Goal: Task Accomplishment & Management: Use online tool/utility

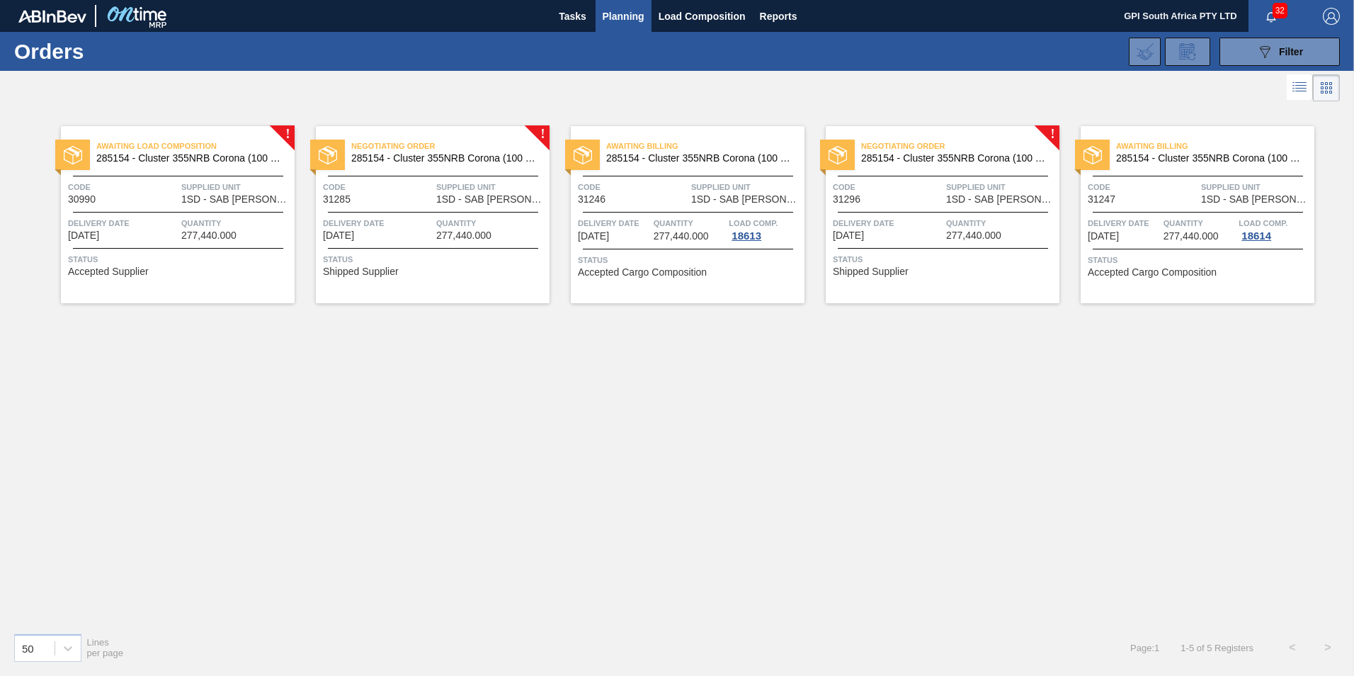
click at [436, 220] on div "Delivery Date [DATE] Quantity 277,440.000" at bounding box center [433, 228] width 234 height 25
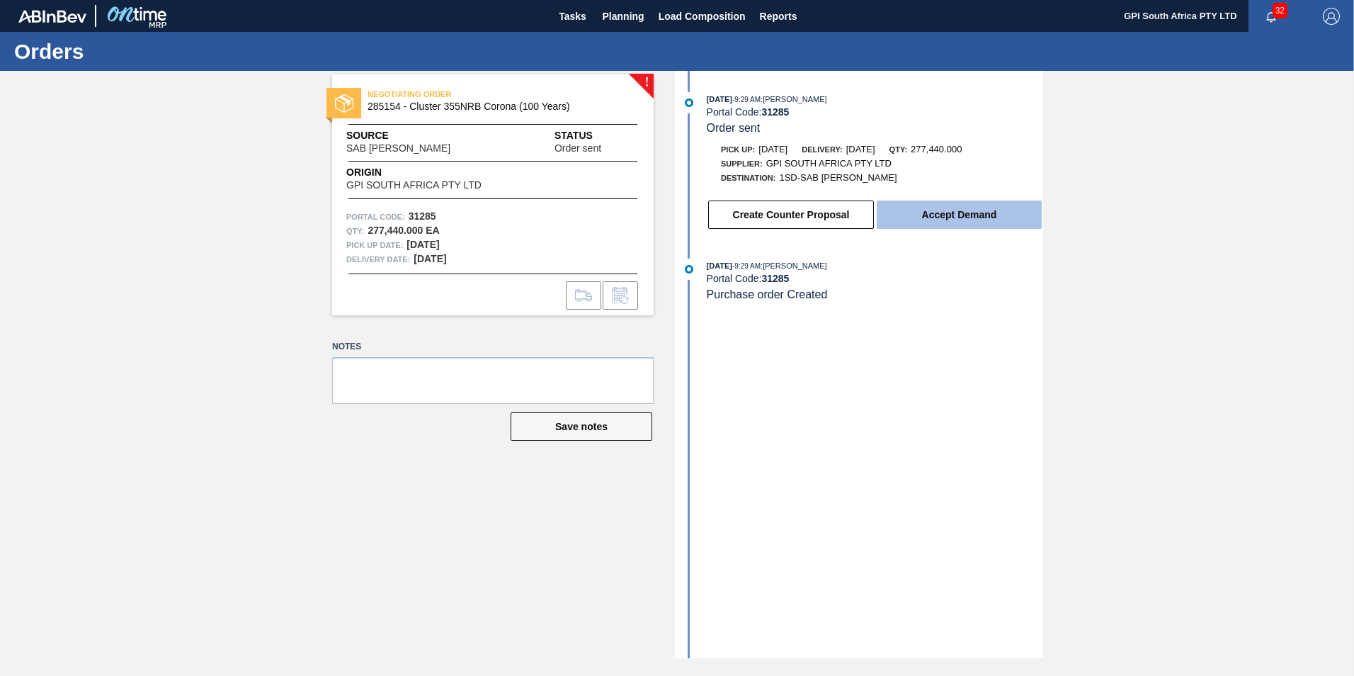
click at [992, 205] on button "Accept Demand" at bounding box center [959, 214] width 165 height 28
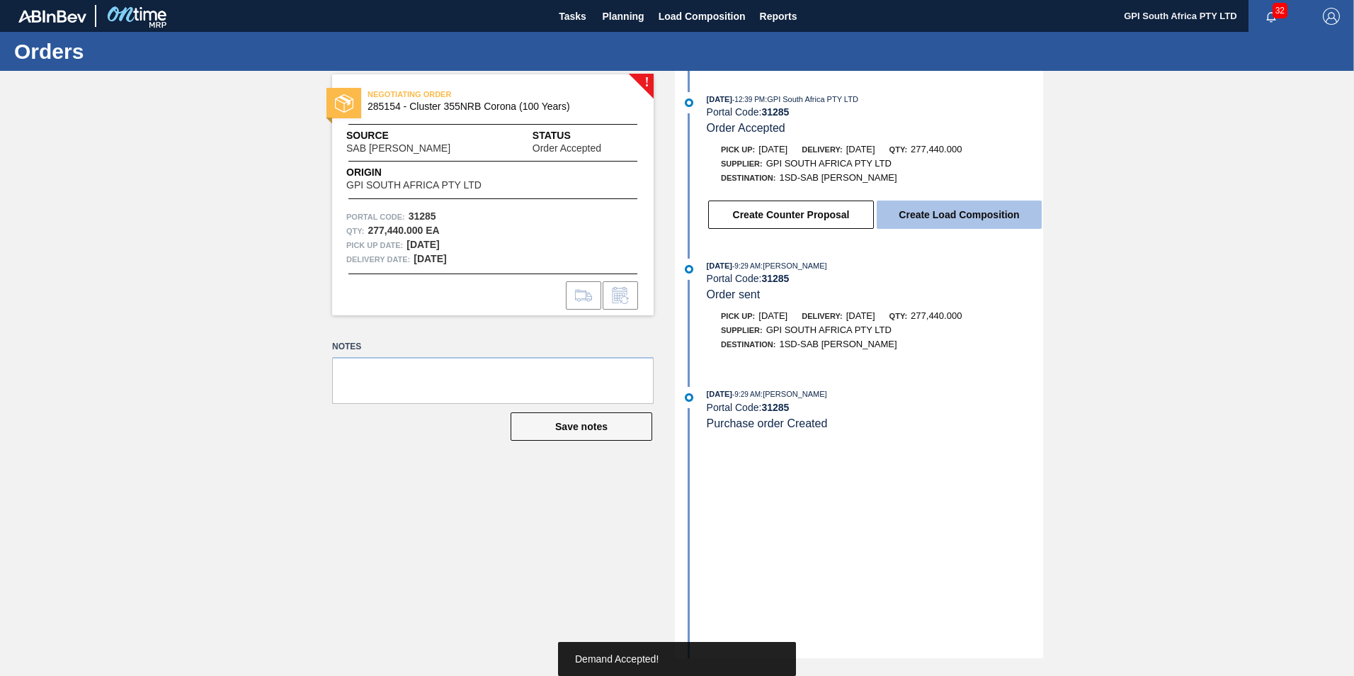
click at [963, 213] on button "Create Load Composition" at bounding box center [959, 214] width 165 height 28
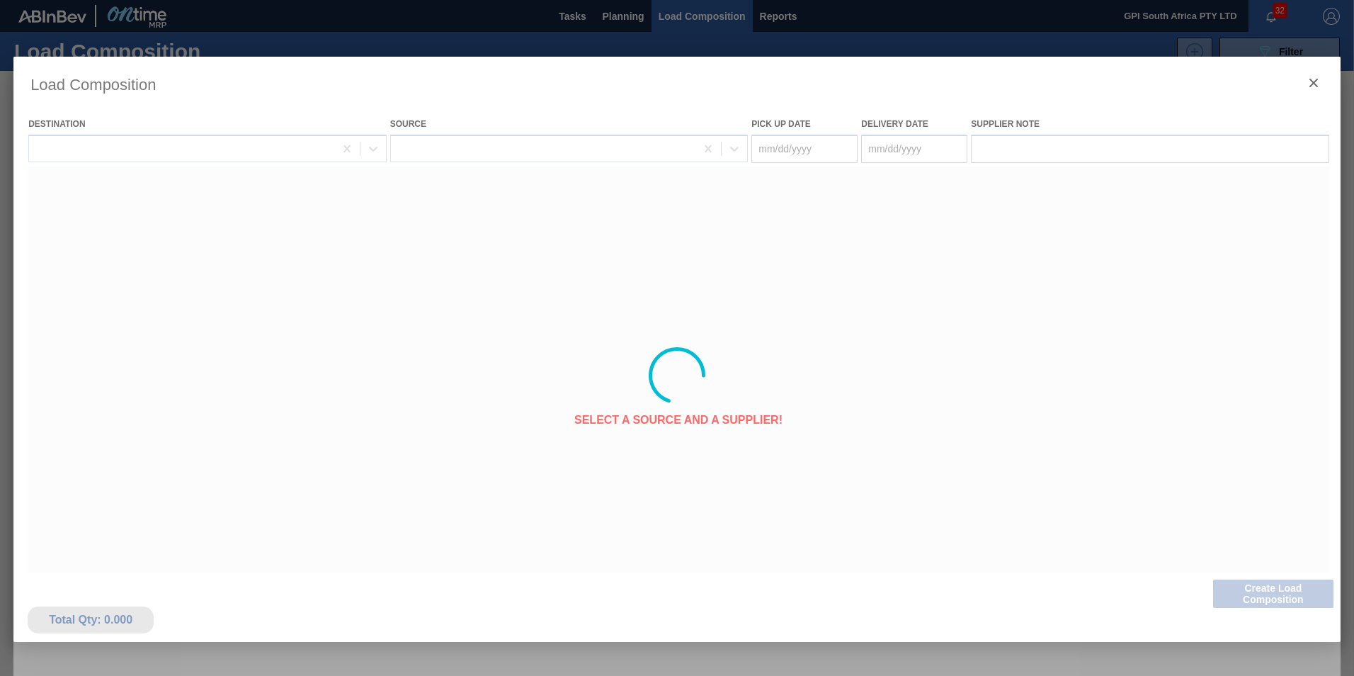
type Date "[DATE]"
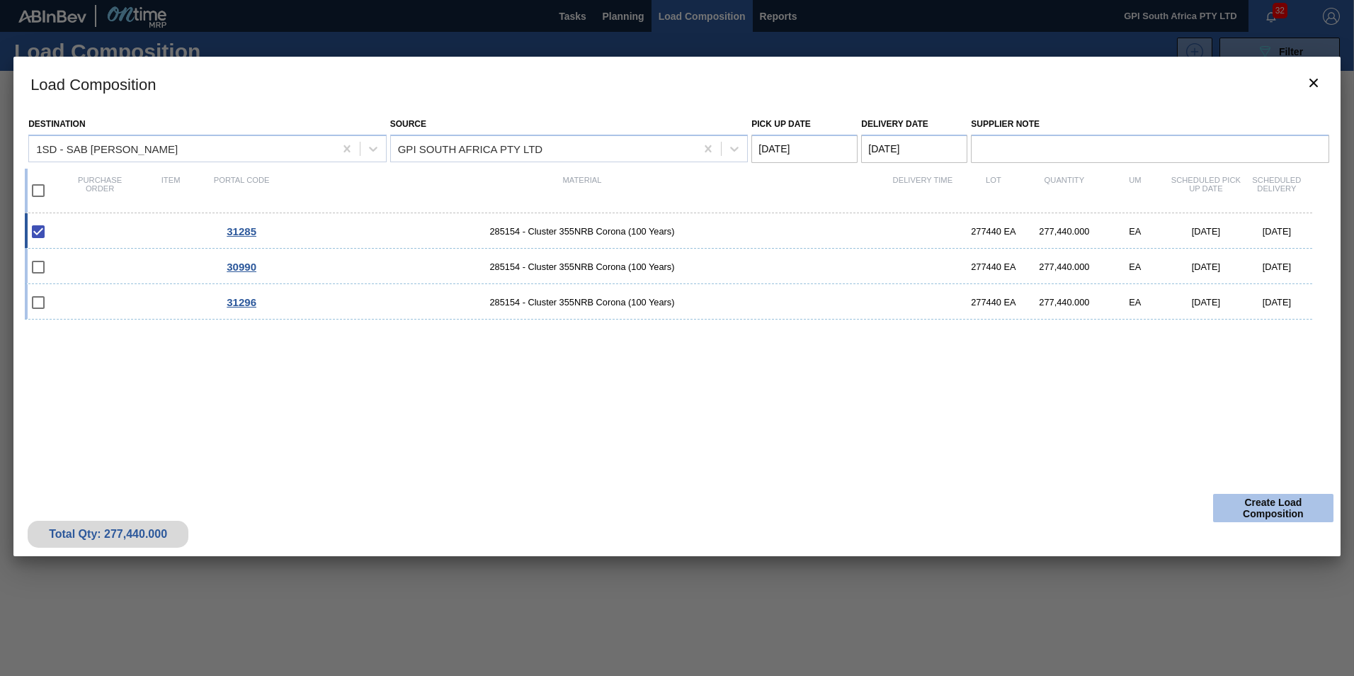
click at [1258, 506] on button "Create Load Composition" at bounding box center [1273, 508] width 120 height 28
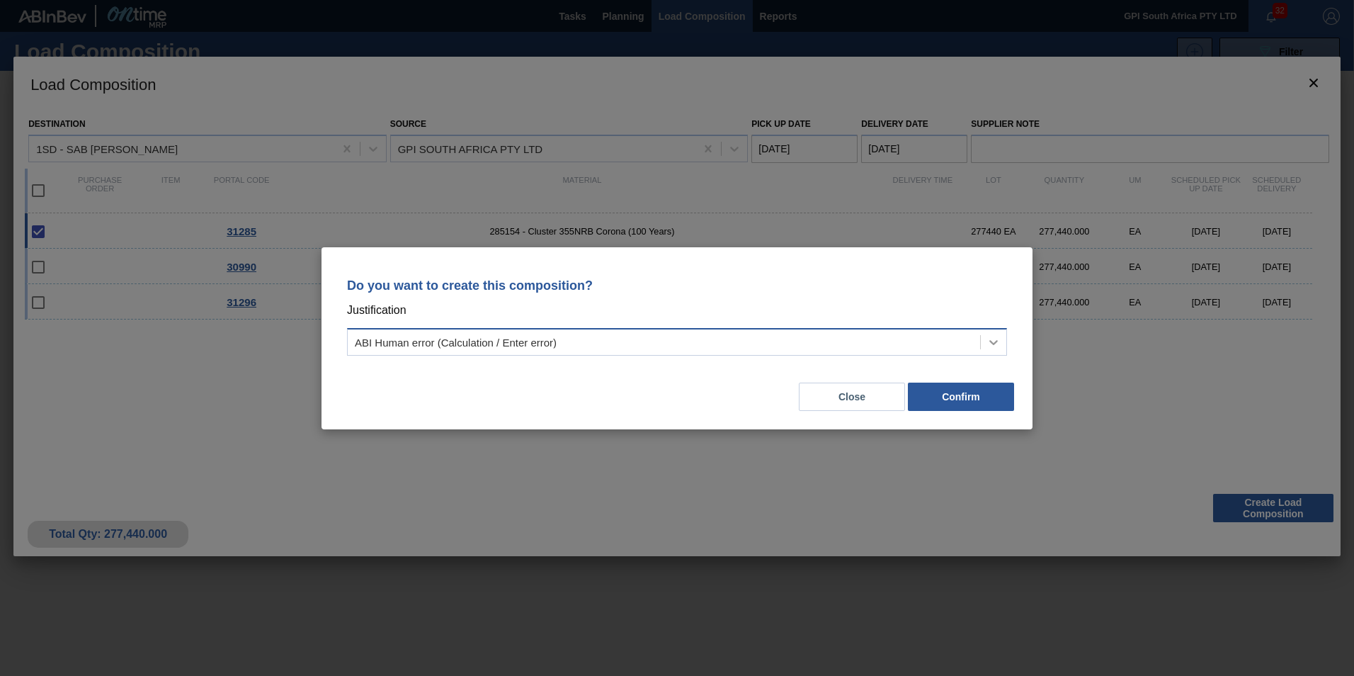
click at [987, 339] on icon at bounding box center [994, 342] width 14 height 14
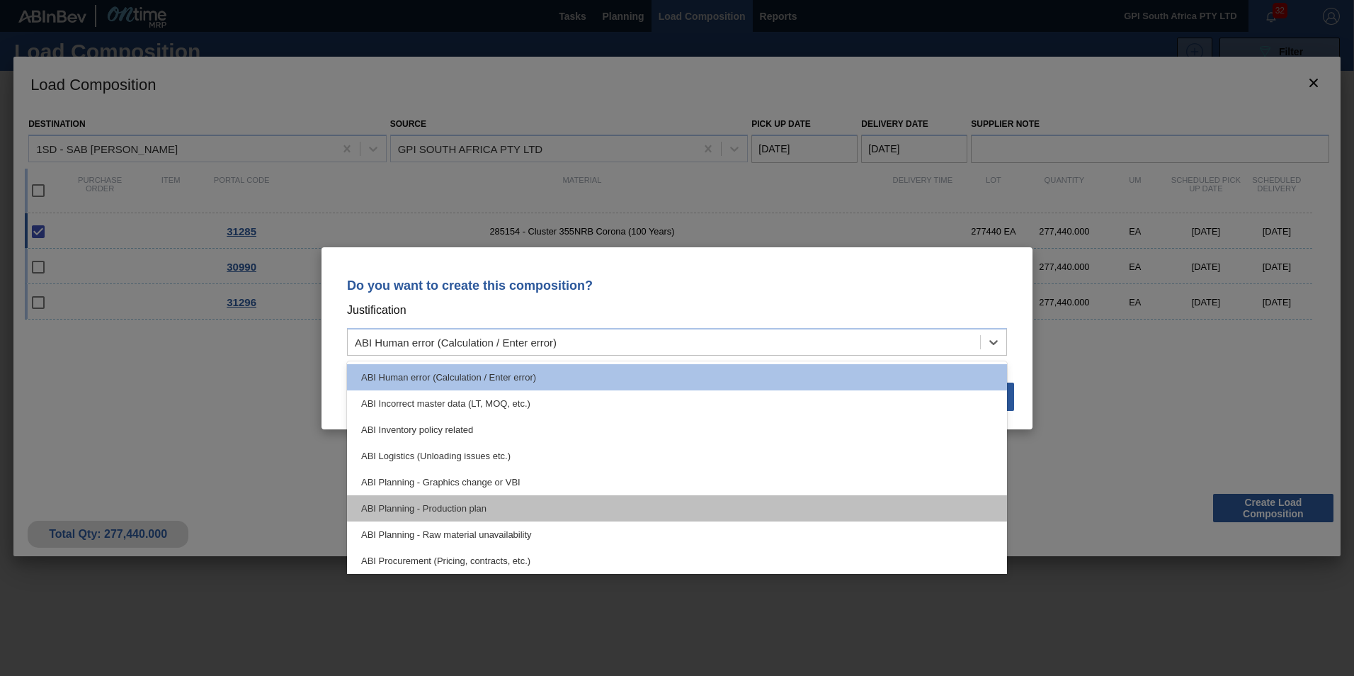
click at [538, 499] on div "ABI Planning - Production plan" at bounding box center [677, 508] width 660 height 26
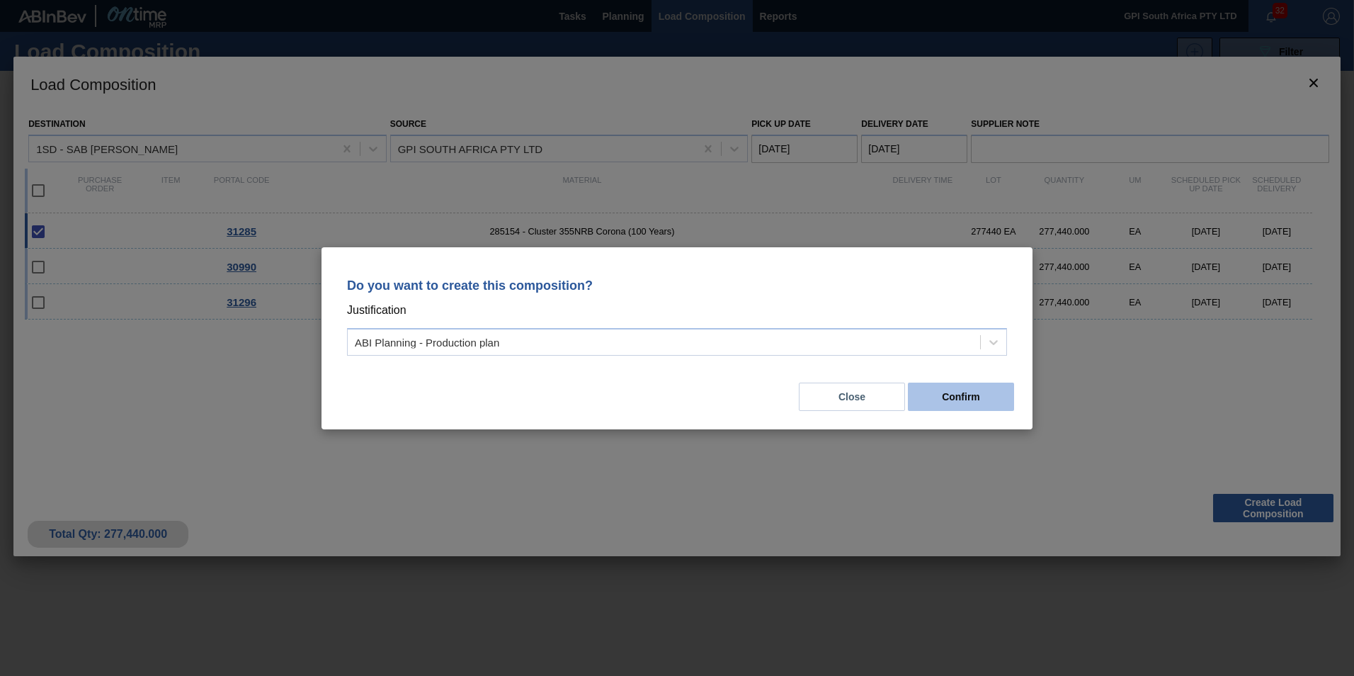
click at [971, 399] on button "Confirm" at bounding box center [961, 397] width 106 height 28
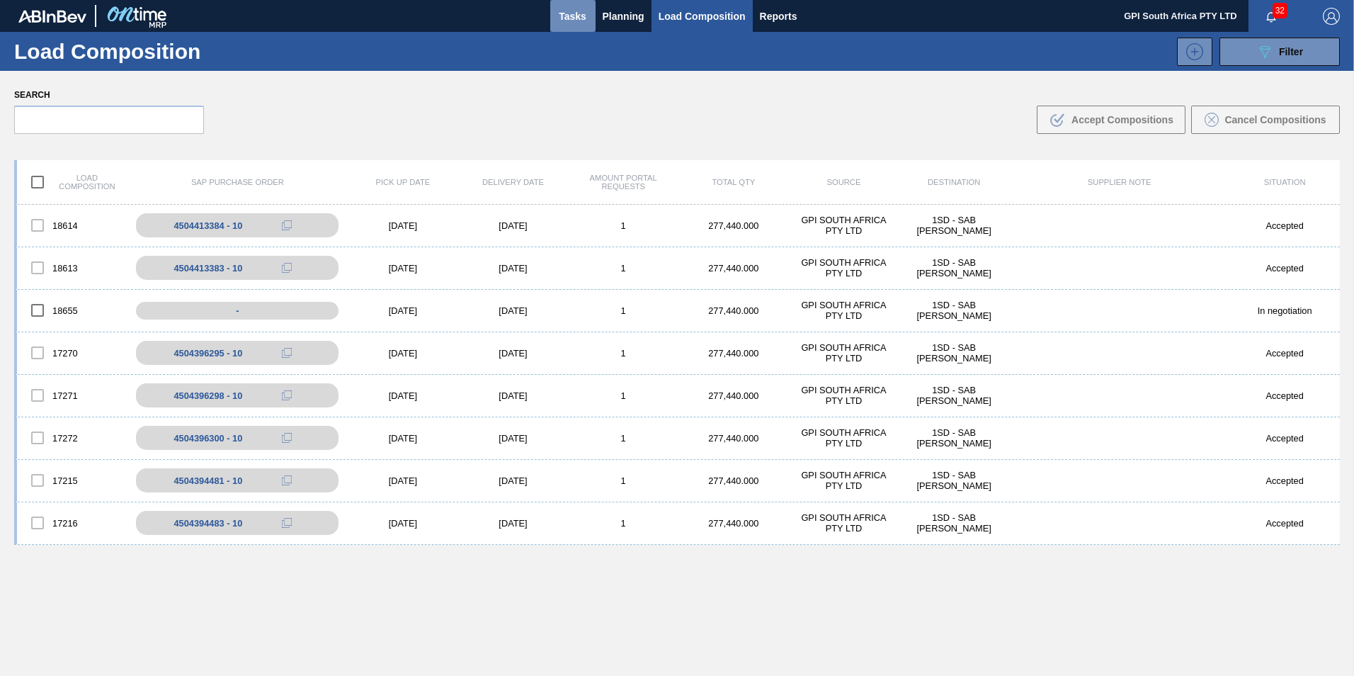
click at [583, 11] on span "Tasks" at bounding box center [572, 16] width 31 height 17
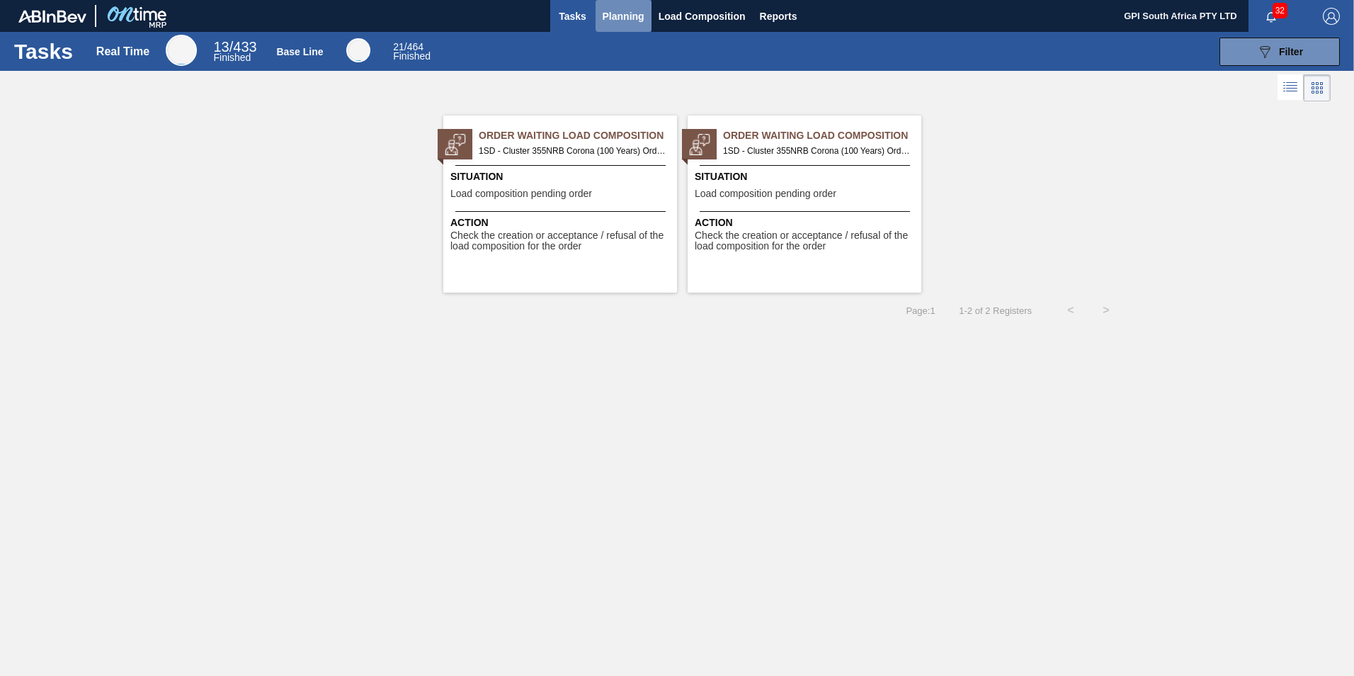
click at [632, 11] on span "Planning" at bounding box center [624, 16] width 42 height 17
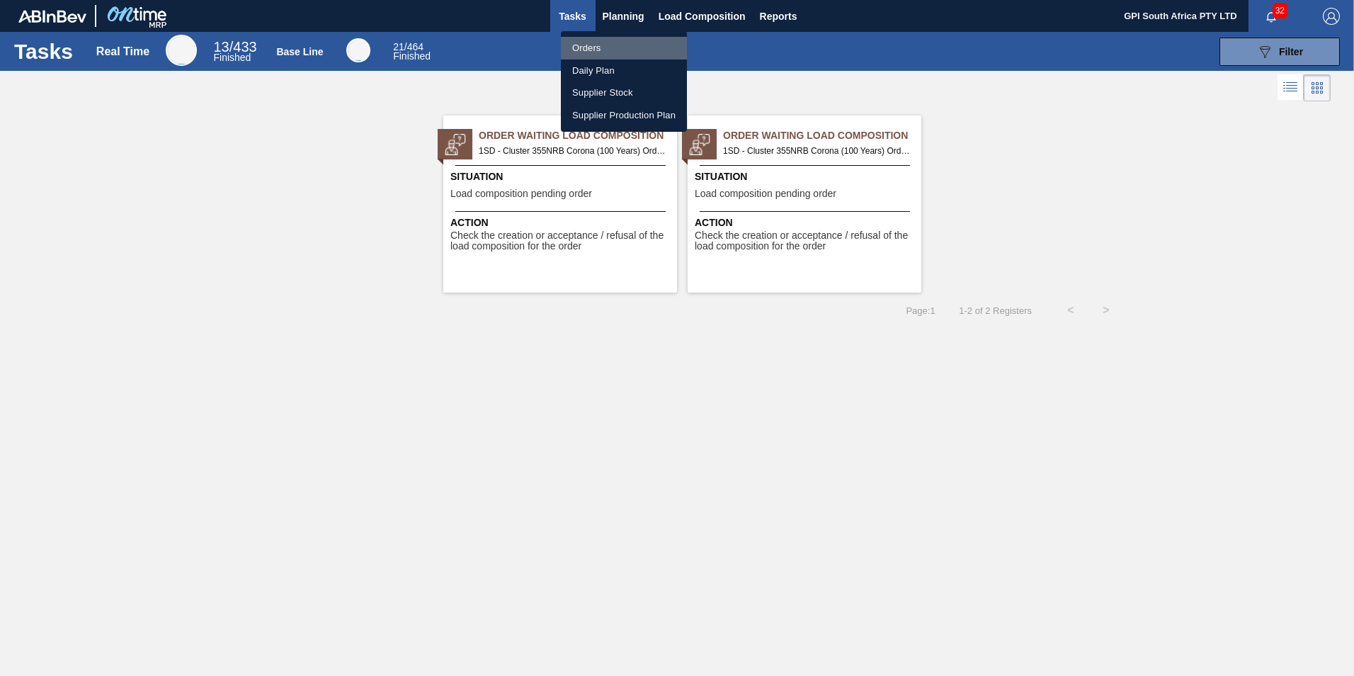
click at [596, 42] on li "Orders" at bounding box center [624, 48] width 126 height 23
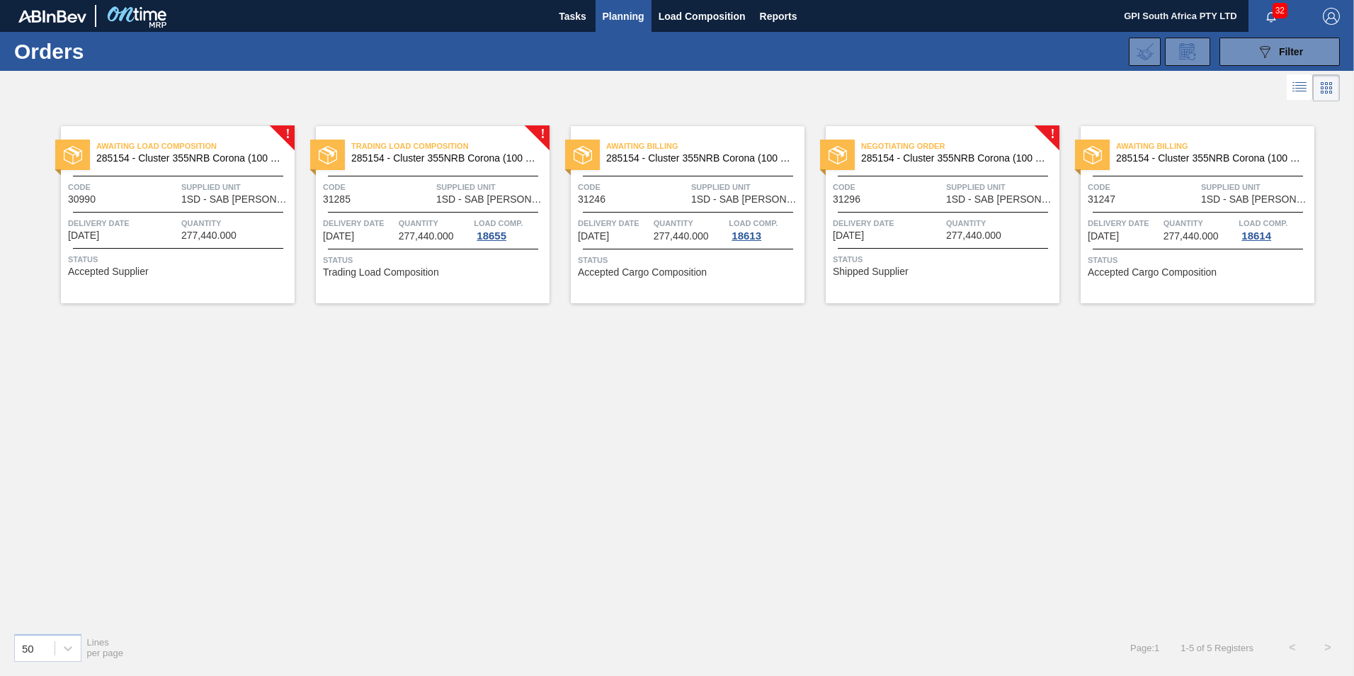
click at [945, 222] on div "Delivery Date [DATE] Quantity 277,440.000" at bounding box center [943, 228] width 234 height 25
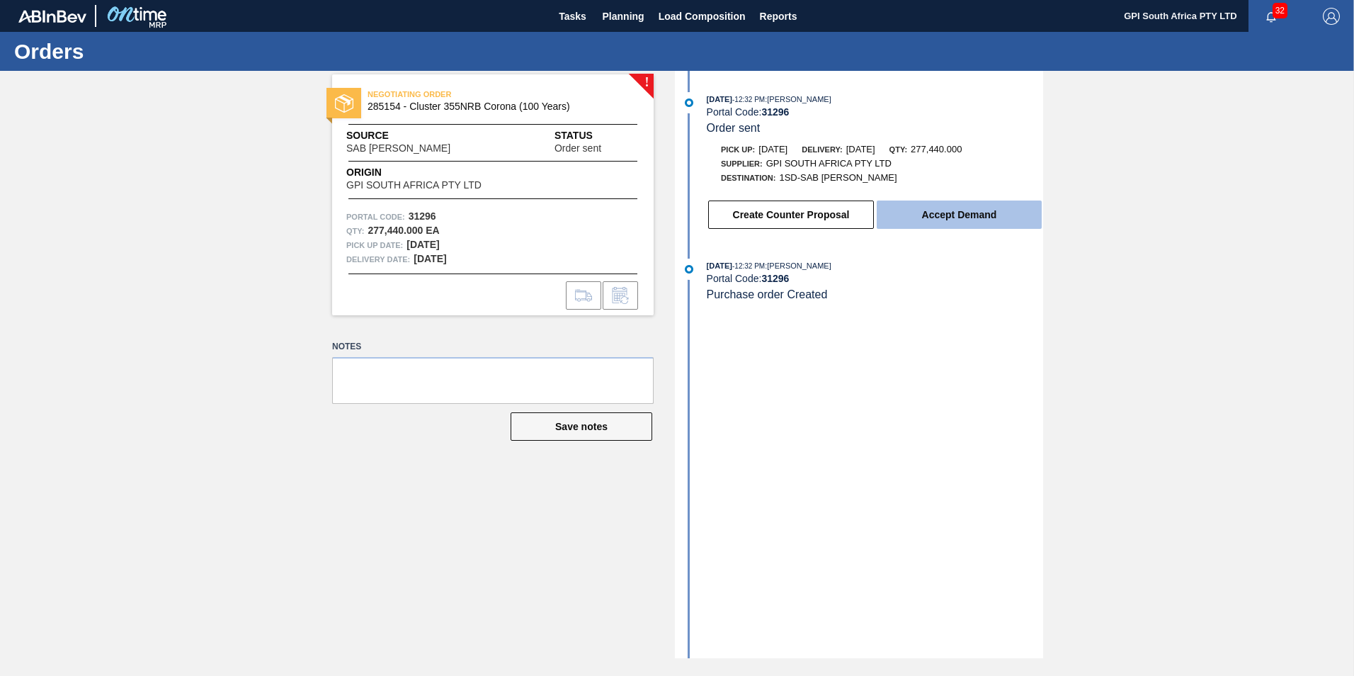
click at [985, 214] on button "Accept Demand" at bounding box center [959, 214] width 165 height 28
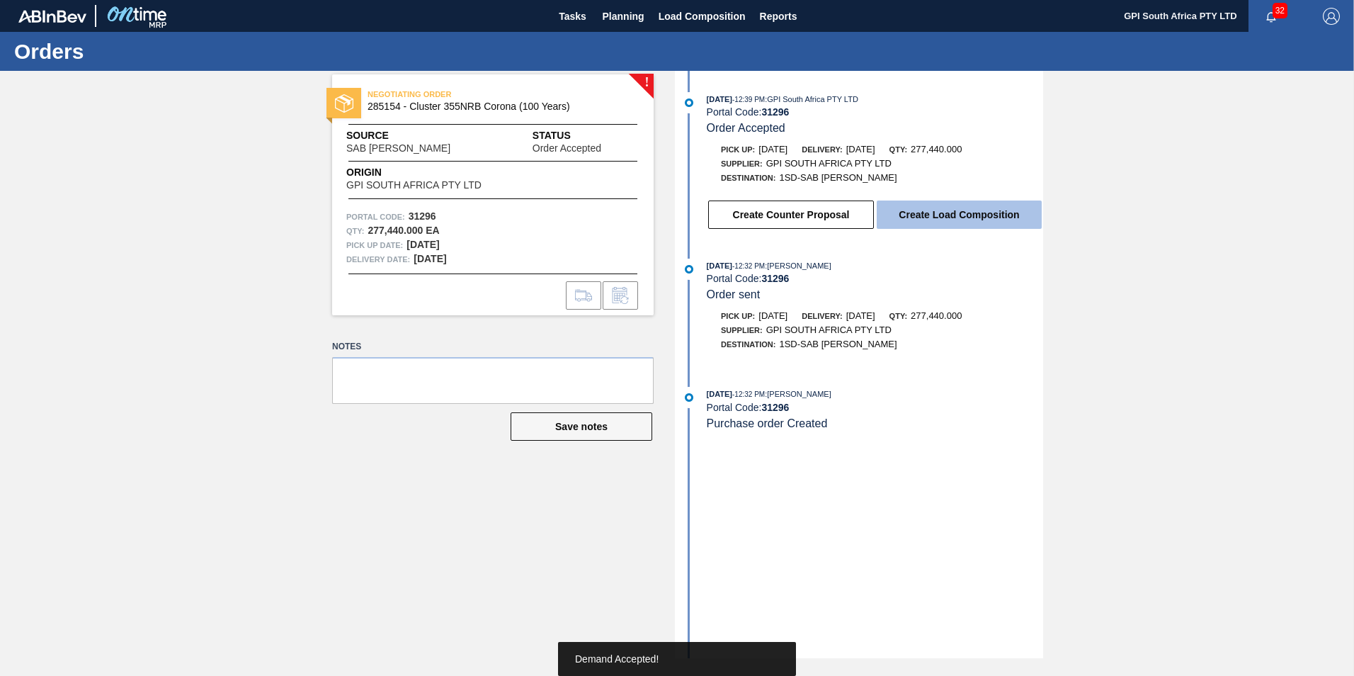
click at [933, 215] on button "Create Load Composition" at bounding box center [959, 214] width 165 height 28
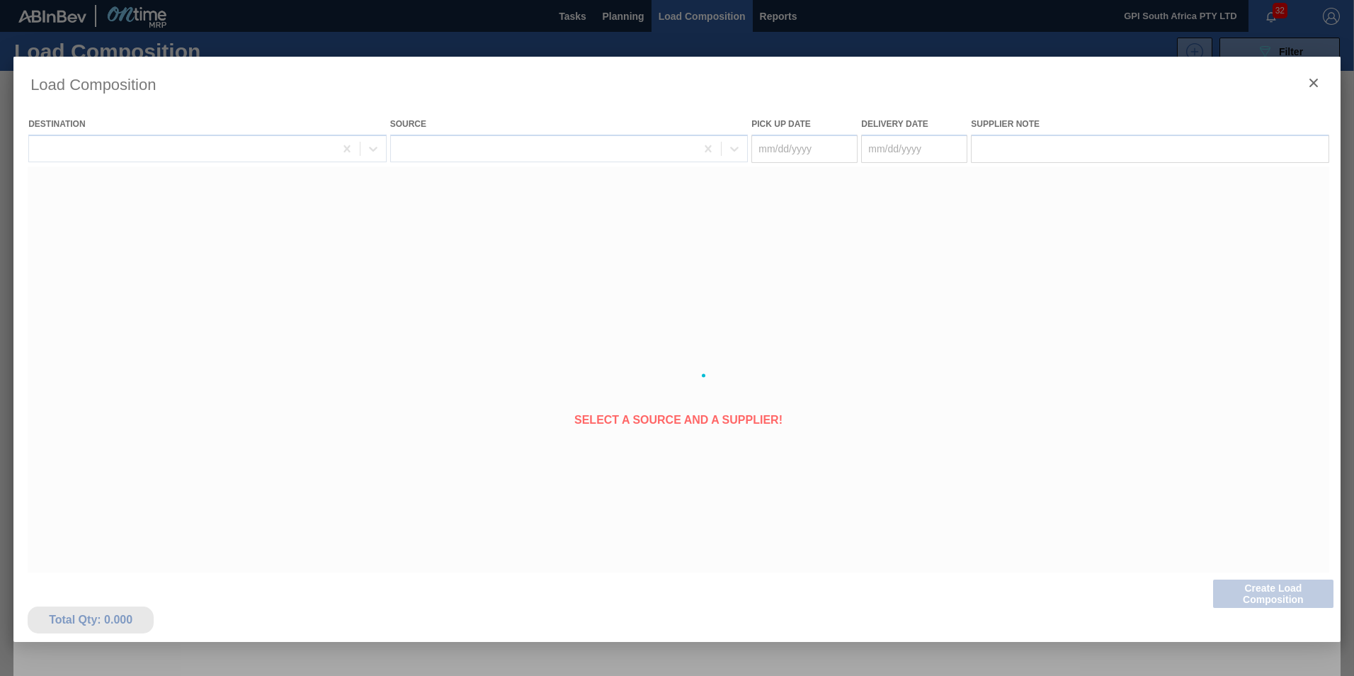
type Date "[DATE]"
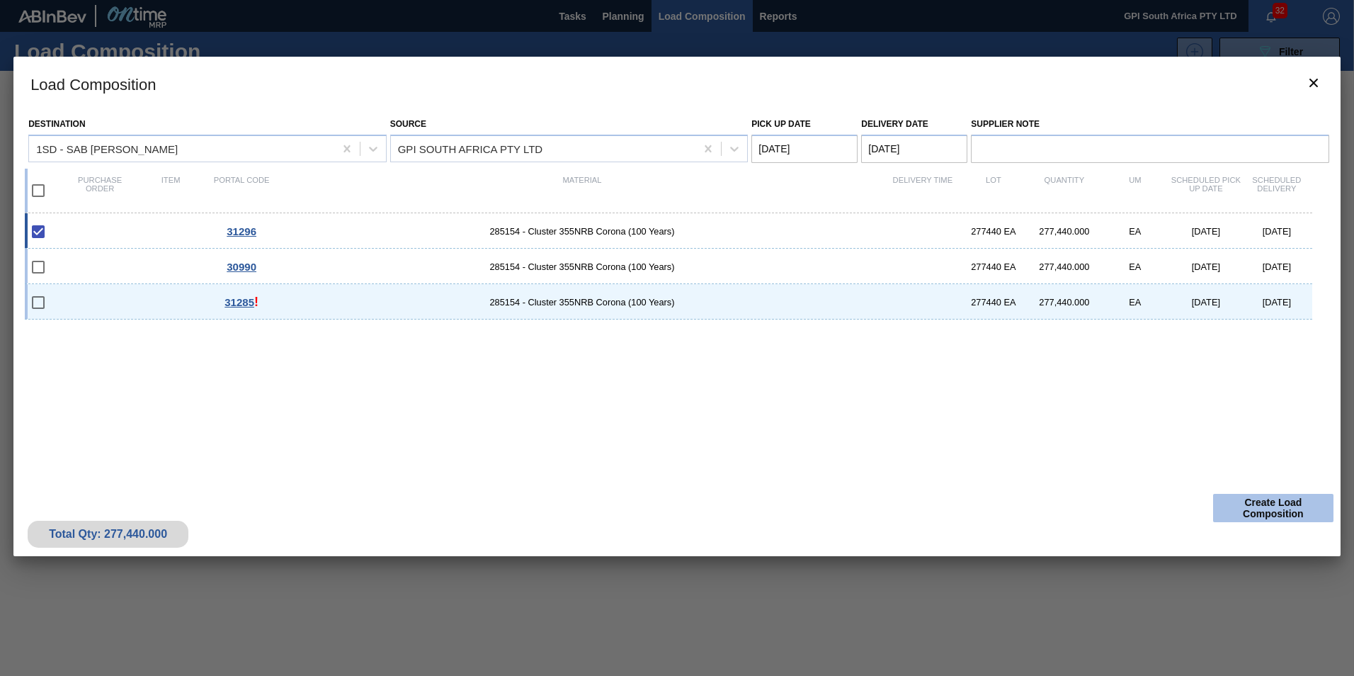
click at [1276, 503] on button "Create Load Composition" at bounding box center [1273, 508] width 120 height 28
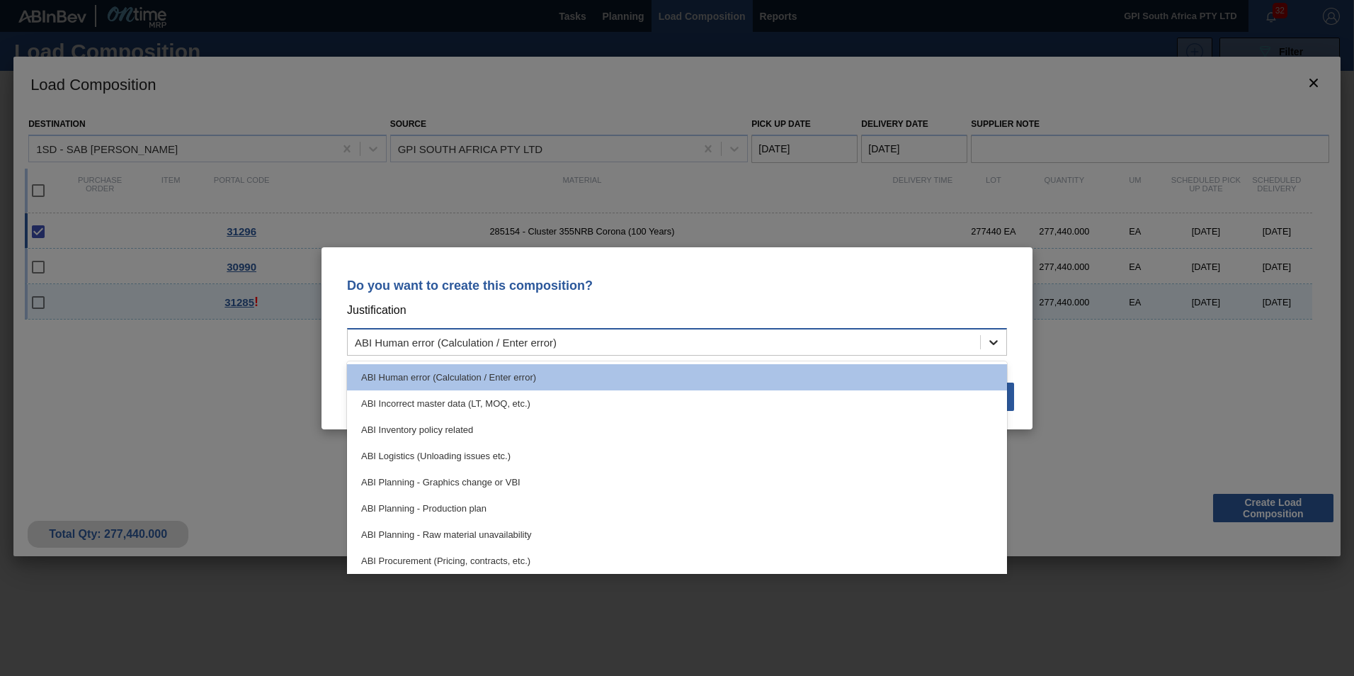
click at [989, 337] on icon at bounding box center [994, 342] width 14 height 14
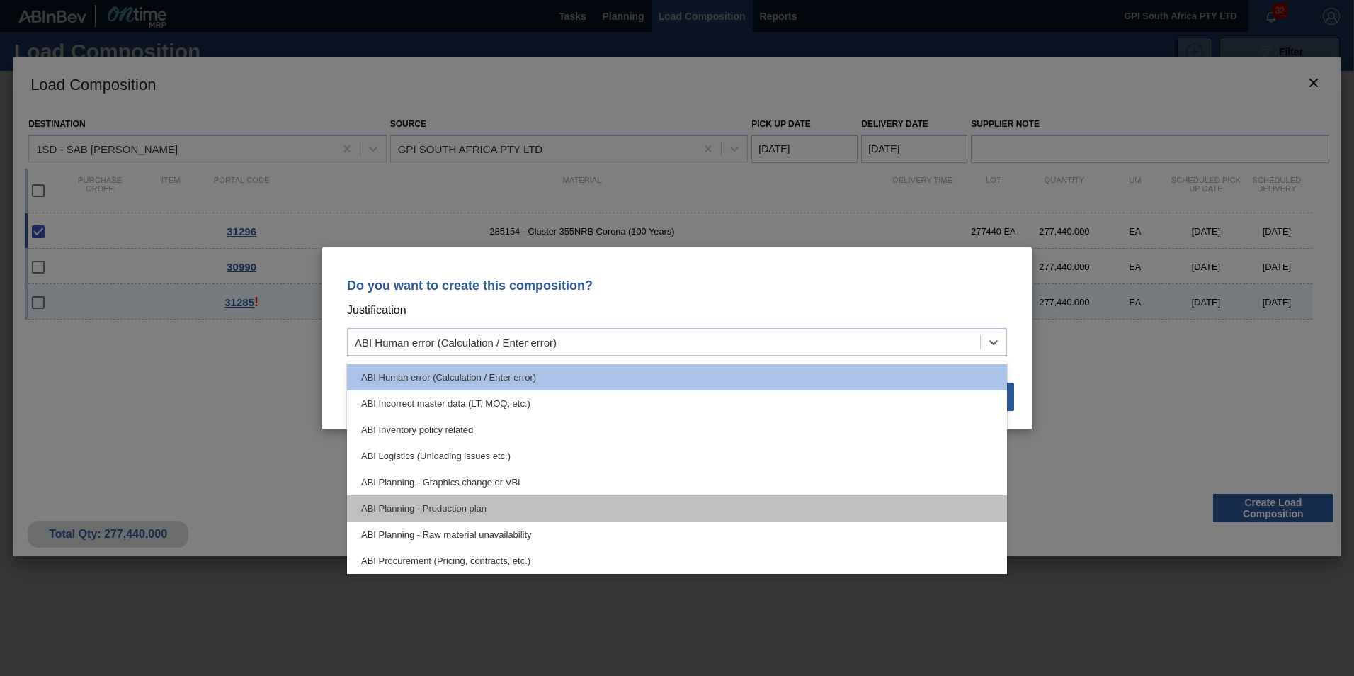
click at [485, 502] on div "ABI Planning - Production plan" at bounding box center [677, 508] width 660 height 26
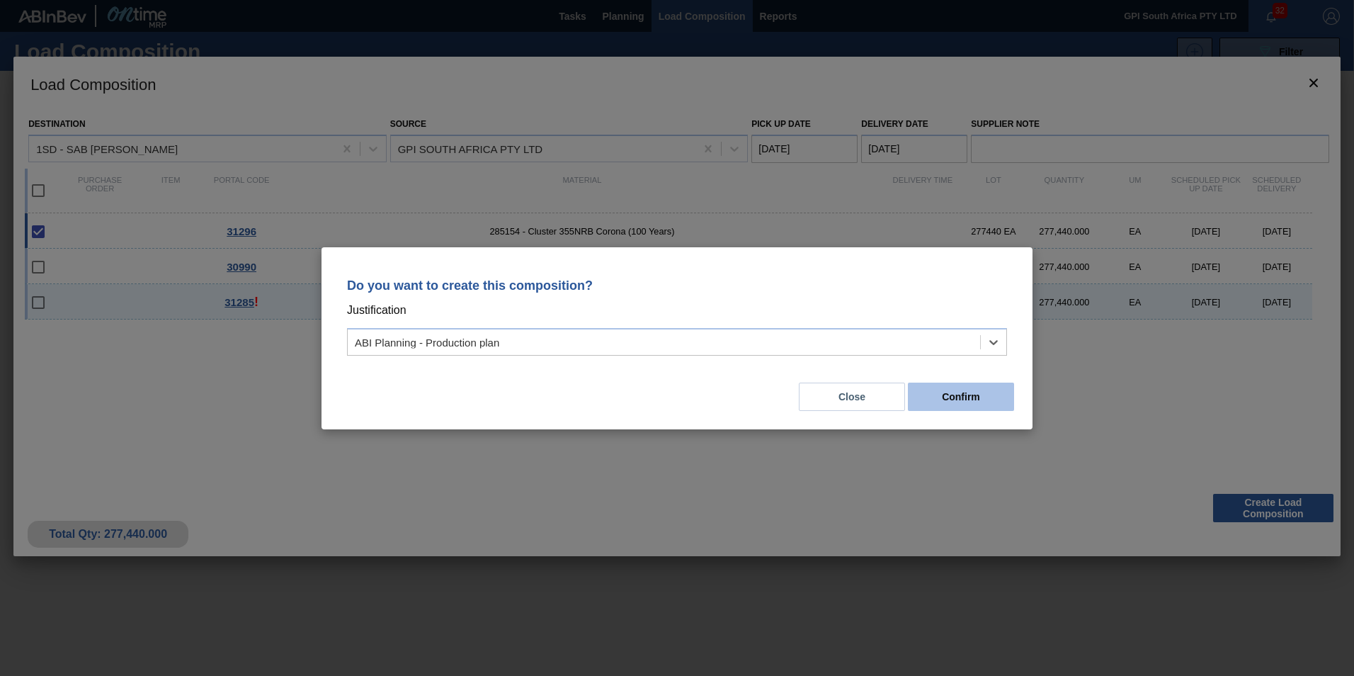
click at [969, 388] on button "Confirm" at bounding box center [961, 397] width 106 height 28
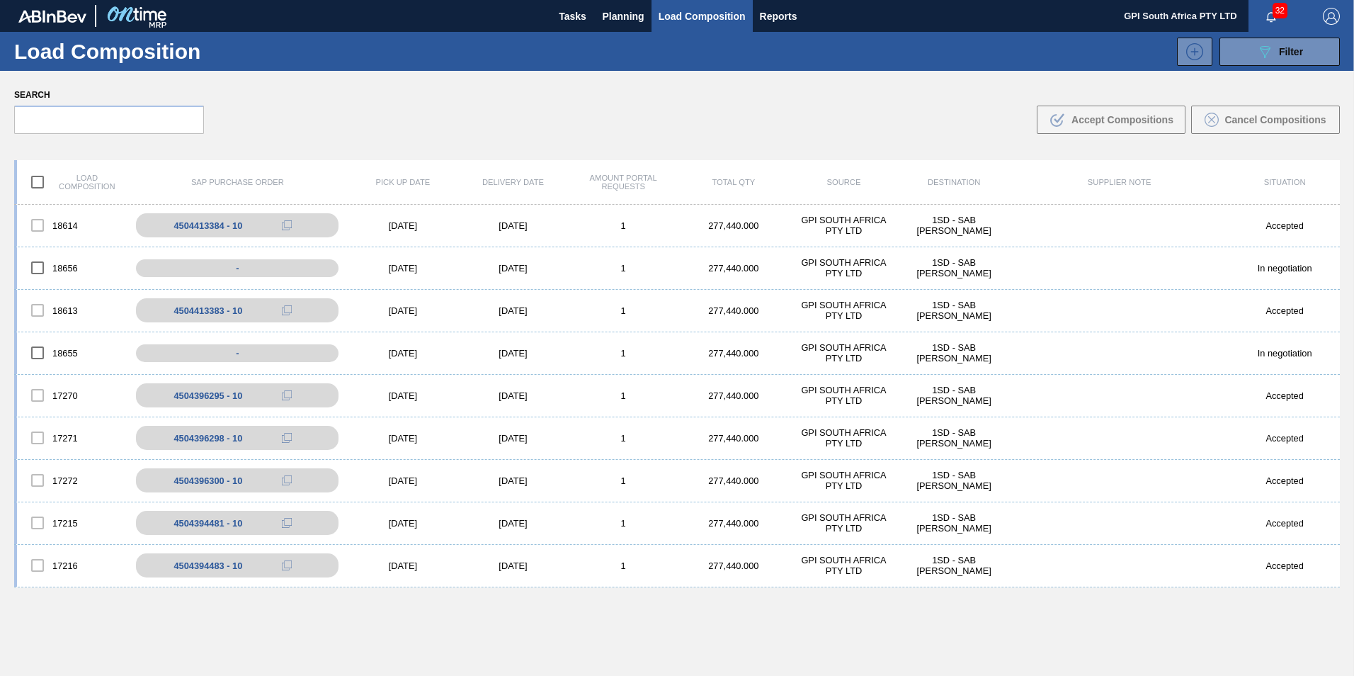
click at [723, 16] on span "Load Composition" at bounding box center [702, 16] width 87 height 17
click at [583, 14] on span "Tasks" at bounding box center [572, 16] width 31 height 17
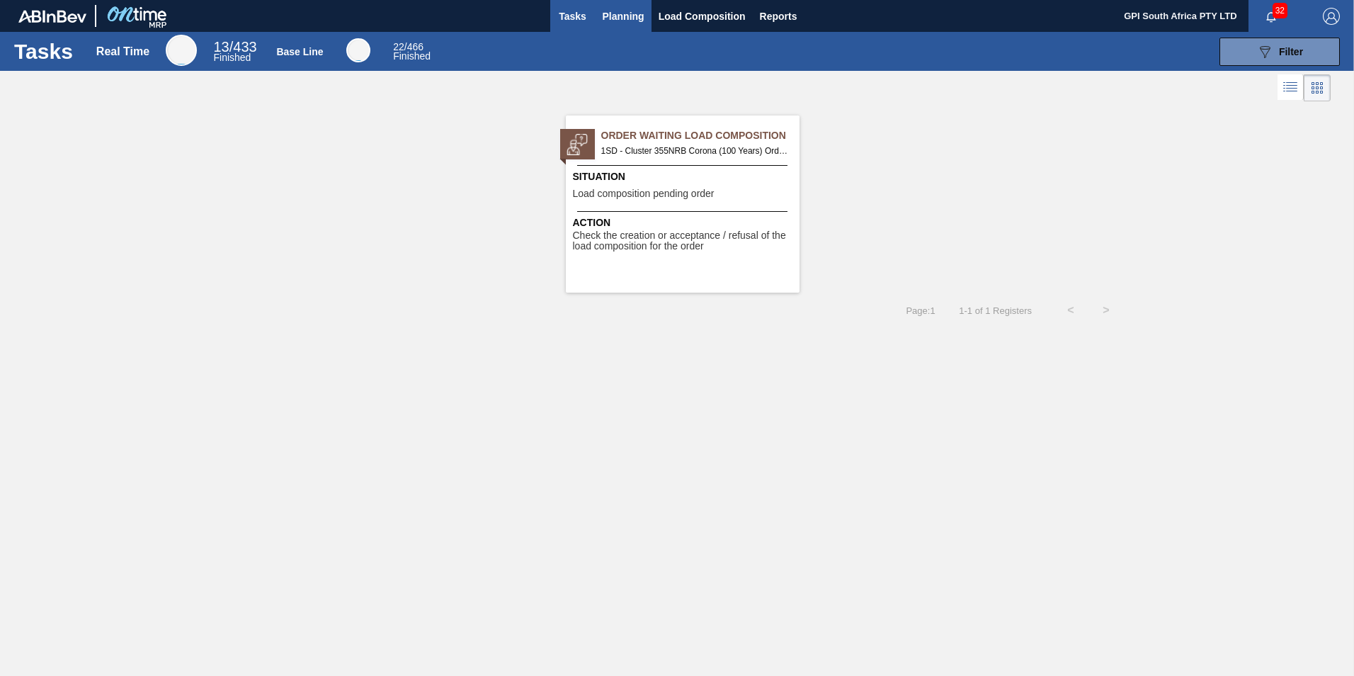
click at [613, 11] on span "Planning" at bounding box center [624, 16] width 42 height 17
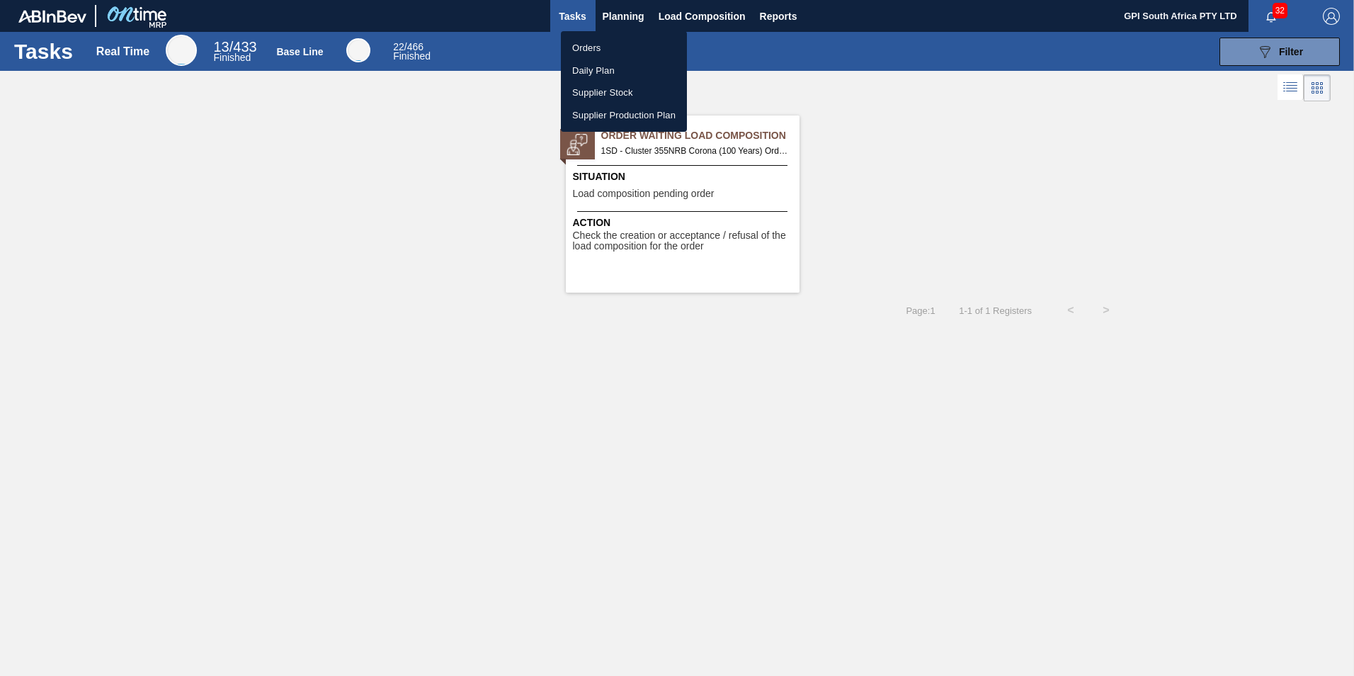
click at [589, 44] on li "Orders" at bounding box center [624, 48] width 126 height 23
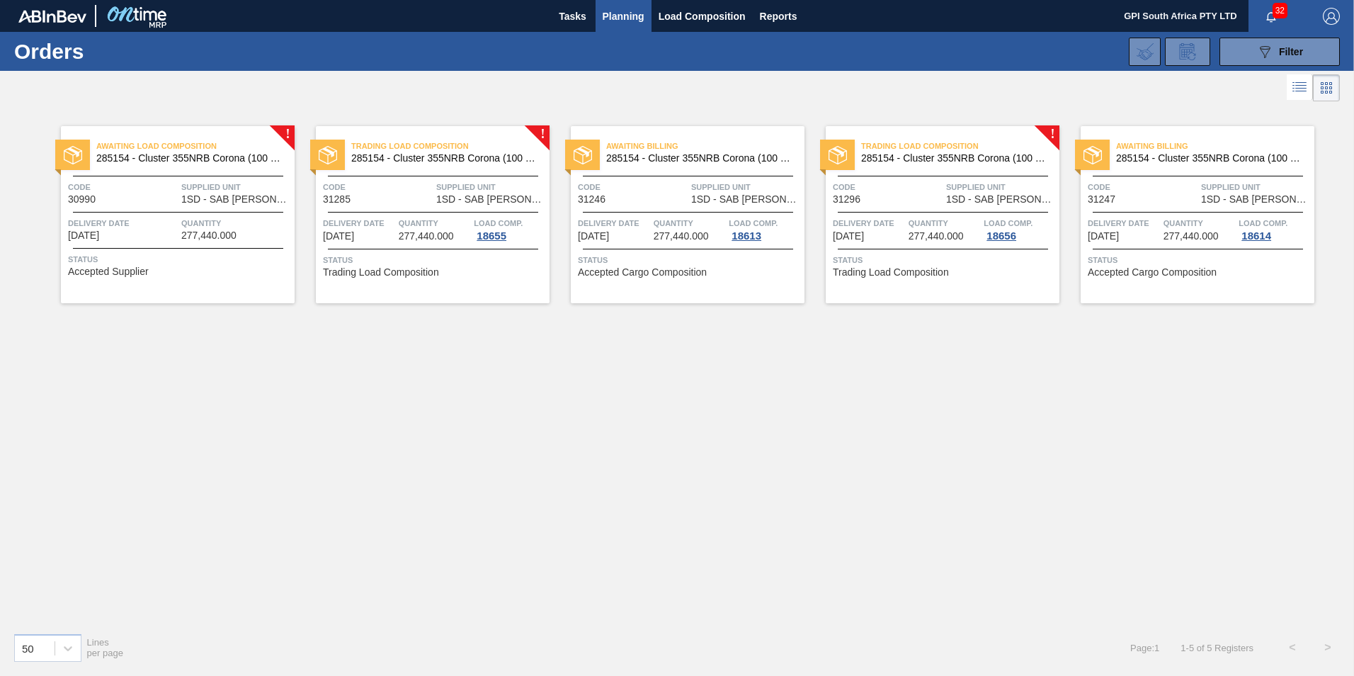
click at [418, 201] on div "Code 31285" at bounding box center [378, 192] width 110 height 25
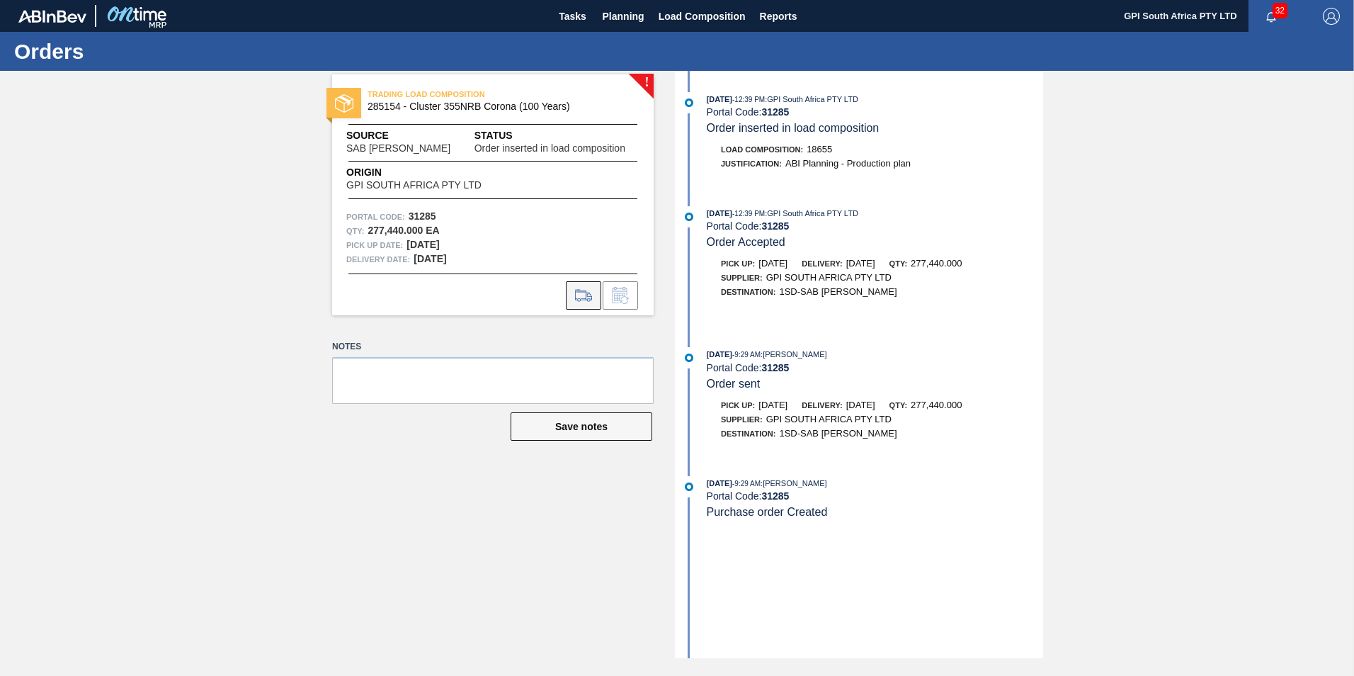
click at [587, 295] on icon at bounding box center [583, 295] width 23 height 17
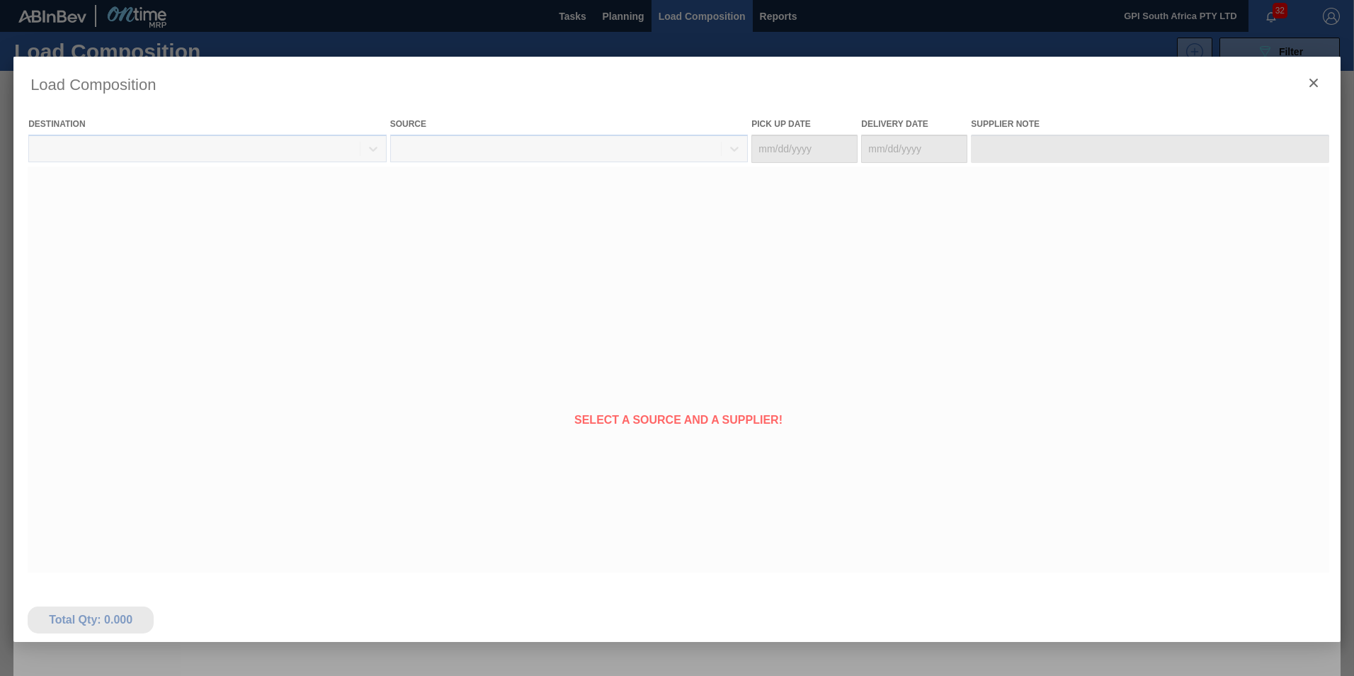
type Date "[DATE]"
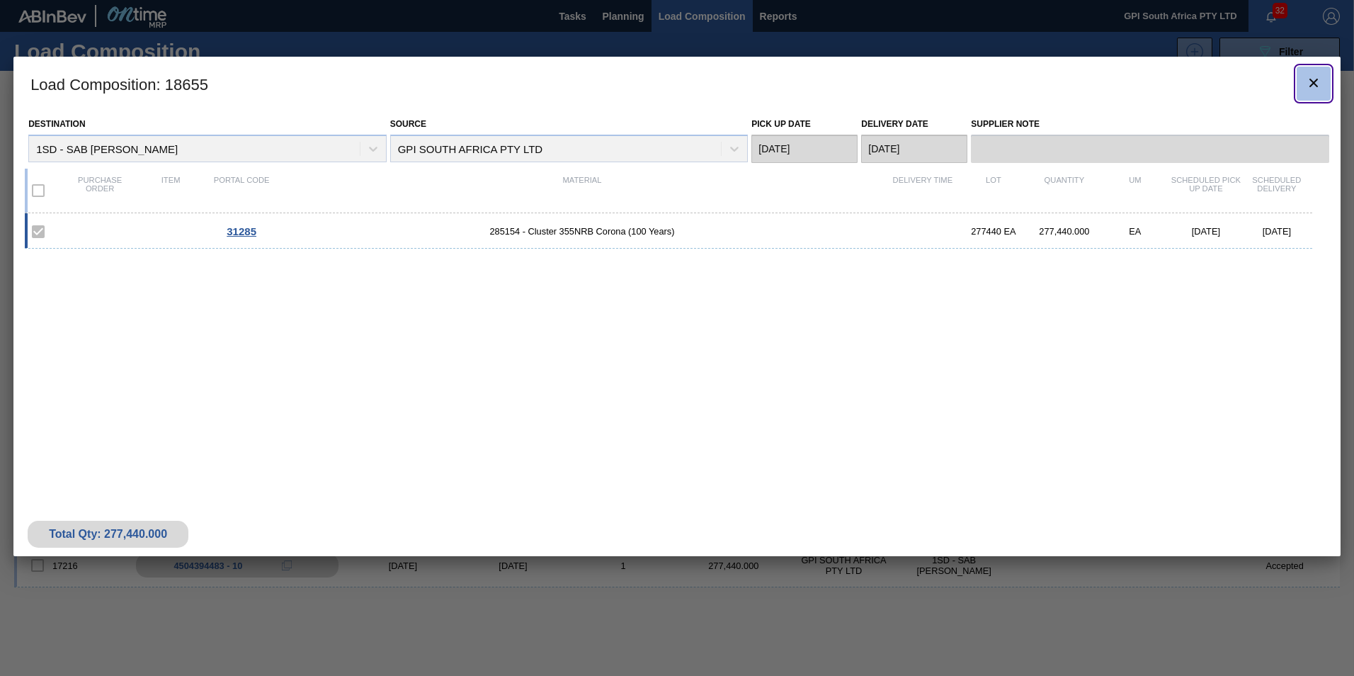
click at [1322, 85] on icon "botão de ícone" at bounding box center [1314, 82] width 17 height 17
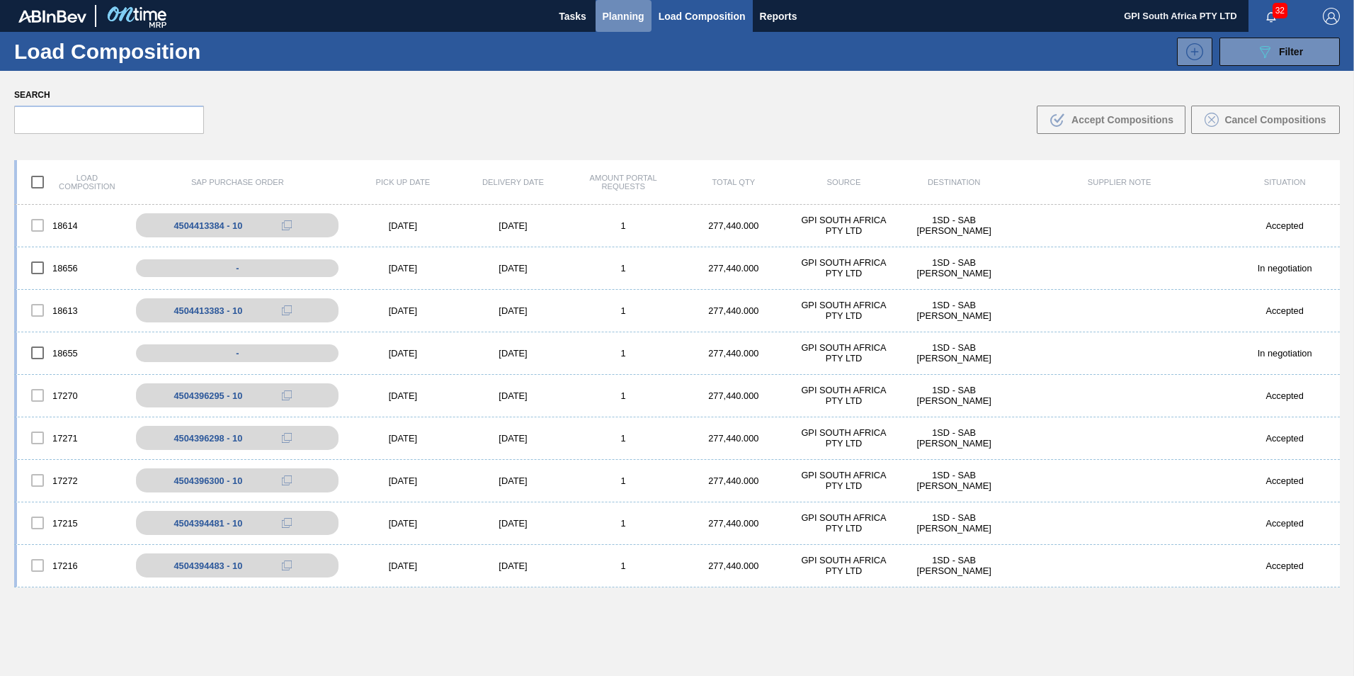
click at [627, 13] on span "Planning" at bounding box center [624, 16] width 42 height 17
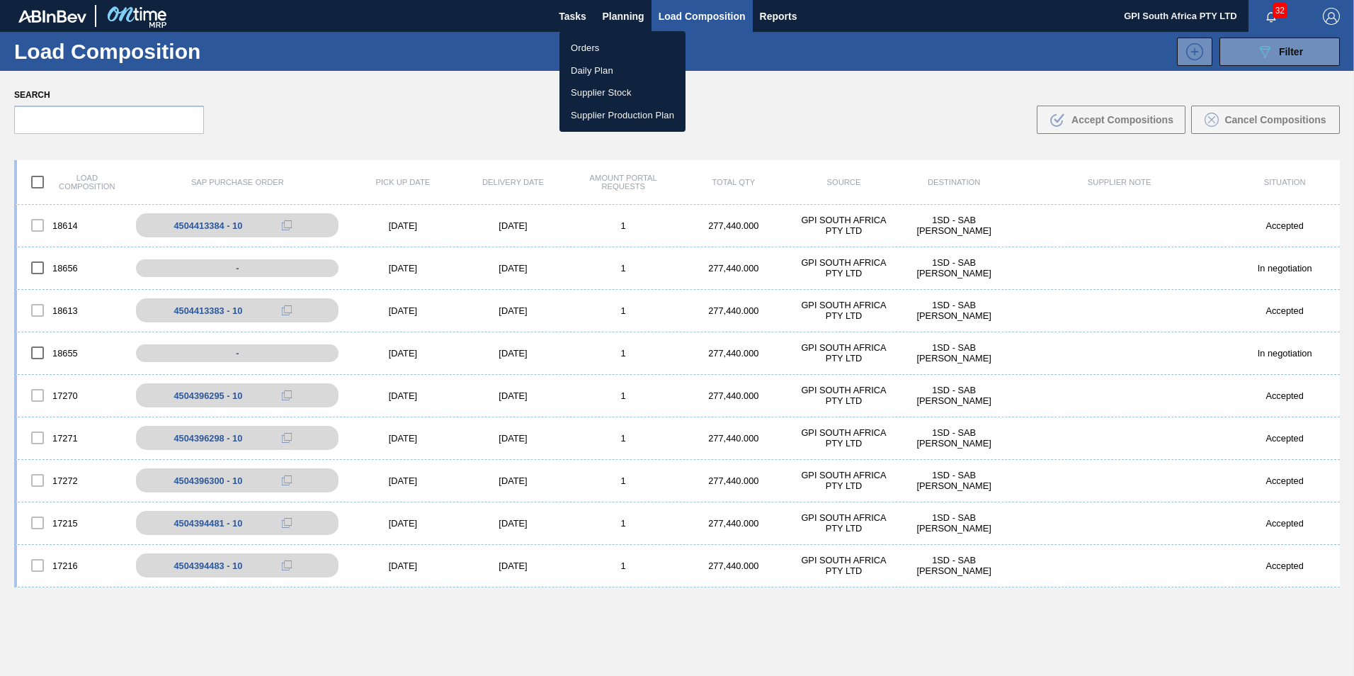
click at [599, 39] on li "Orders" at bounding box center [623, 48] width 126 height 23
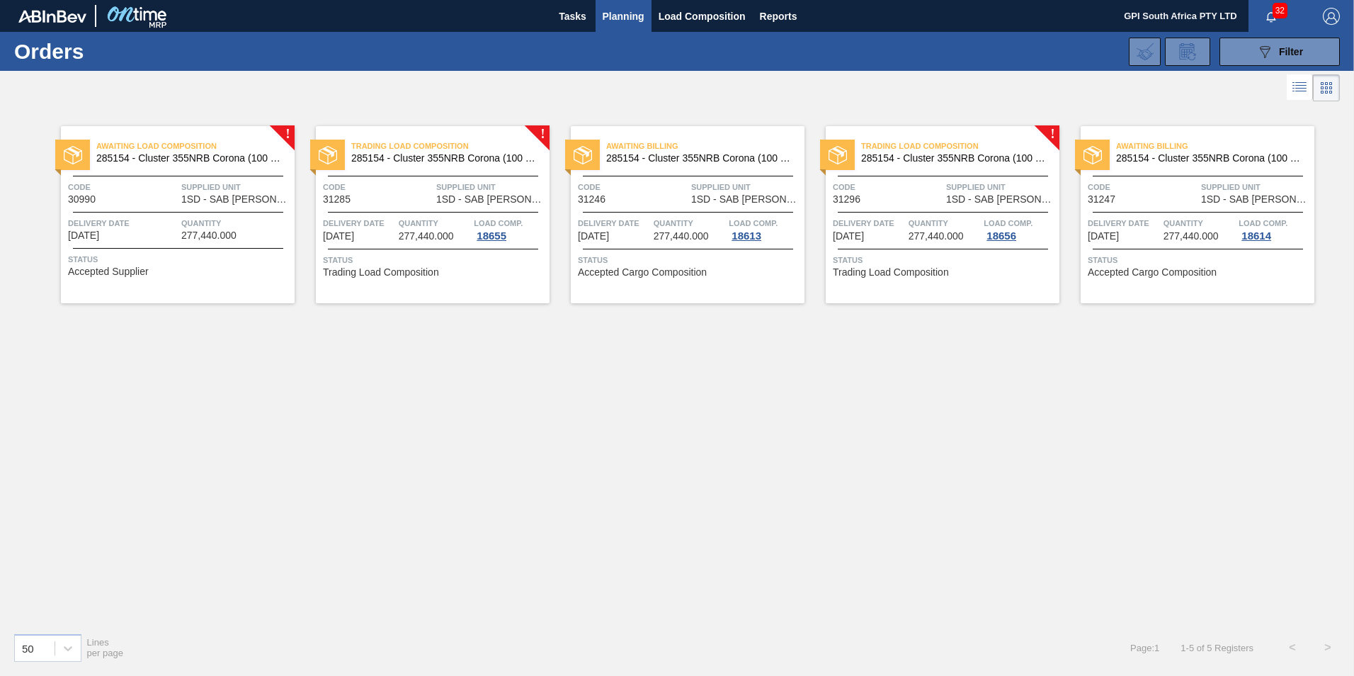
click at [1274, 7] on span "32" at bounding box center [1280, 11] width 15 height 16
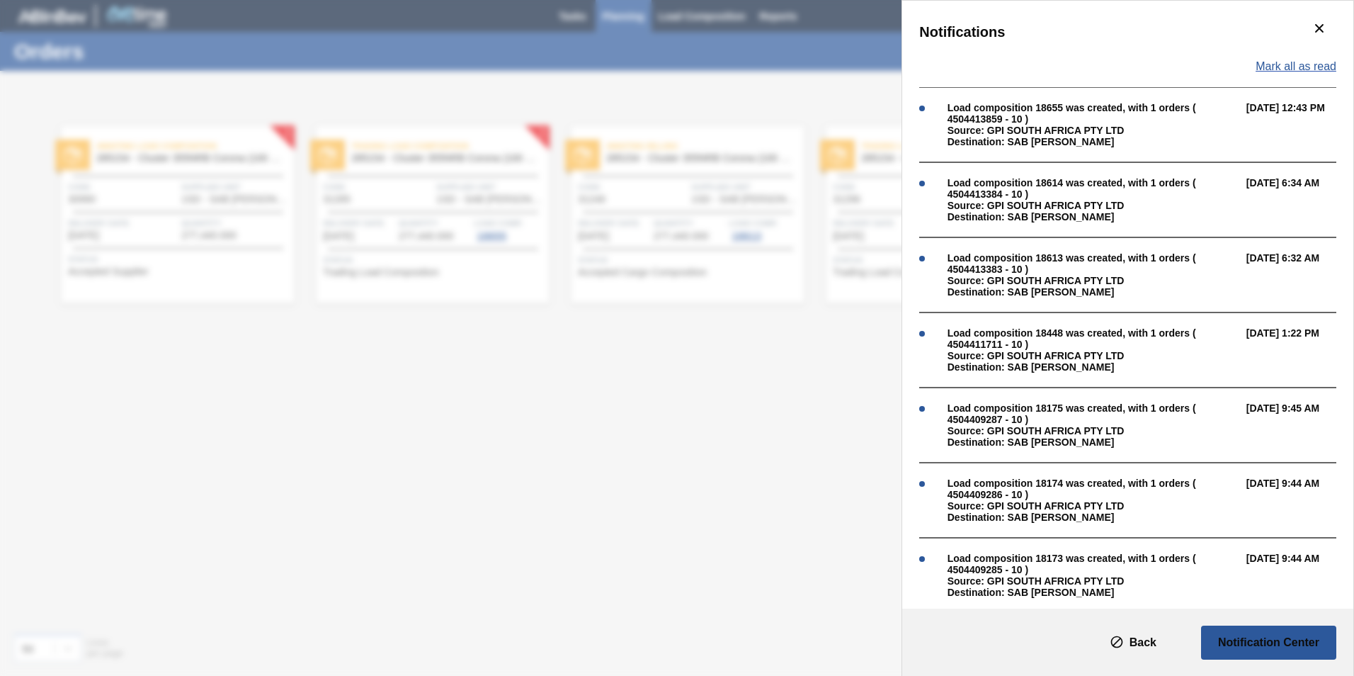
click at [1297, 61] on span "Mark all as read" at bounding box center [1296, 66] width 81 height 13
